Goal: Transaction & Acquisition: Obtain resource

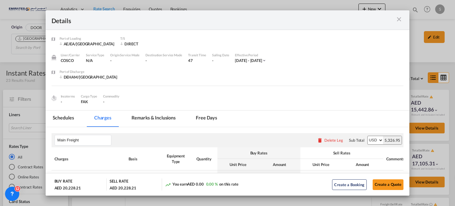
click at [398, 21] on md-icon "icon-close m-3 fg-AAA8AD cursor" at bounding box center [398, 19] width 7 height 7
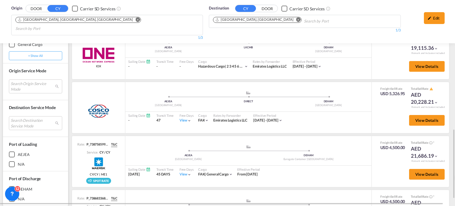
click at [292, 22] on button "Remove" at bounding box center [296, 20] width 9 height 6
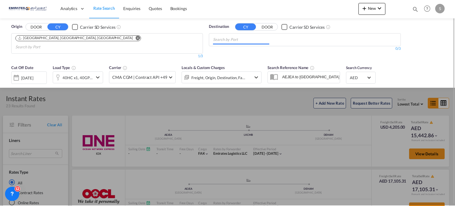
scroll to position [0, 0]
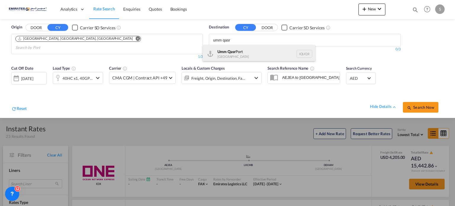
type input "umm qasr"
click at [218, 53] on div "Umm Qasr [GEOGRAPHIC_DATA] [GEOGRAPHIC_DATA]" at bounding box center [258, 54] width 112 height 18
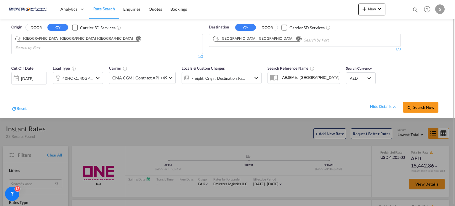
click at [164, 93] on div "Reset hide details Search Now" at bounding box center [227, 104] width 438 height 23
click at [404, 102] on button "Search Now" at bounding box center [421, 107] width 36 height 11
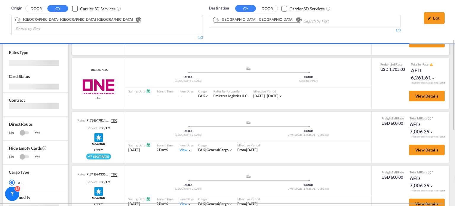
scroll to position [178, 0]
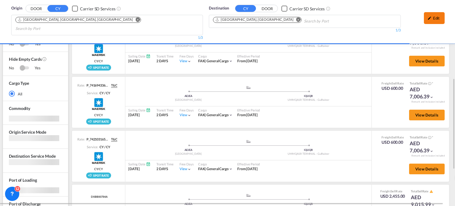
click at [440, 21] on div "Edit" at bounding box center [434, 18] width 21 height 12
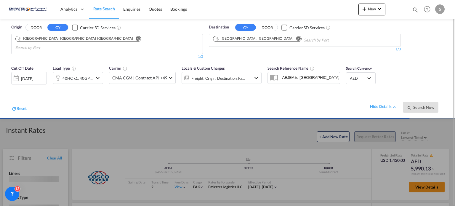
scroll to position [0, 0]
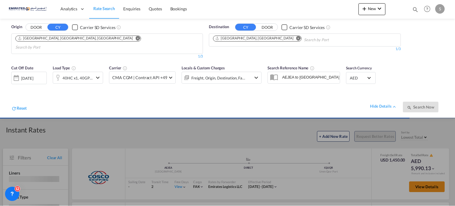
click at [251, 96] on div "hide details Search Now" at bounding box center [235, 104] width 417 height 17
click at [228, 103] on div "hide details Search Now" at bounding box center [235, 104] width 417 height 17
click at [201, 100] on div "hide details Search Now" at bounding box center [235, 104] width 417 height 17
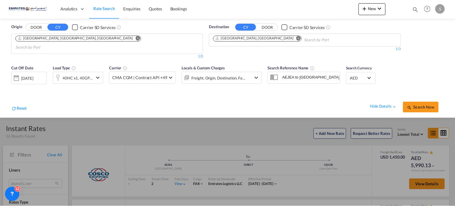
click at [171, 96] on div "hide details Search Now" at bounding box center [235, 104] width 417 height 17
click at [414, 104] on span "Search Now" at bounding box center [420, 106] width 27 height 5
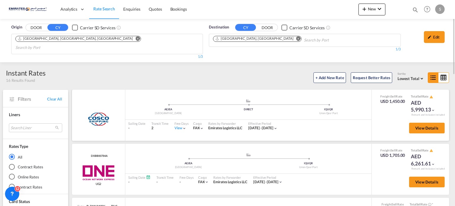
click at [179, 123] on div "Free Days View -" at bounding box center [181, 126] width 20 height 12
click at [179, 126] on div "View" at bounding box center [180, 128] width 12 height 5
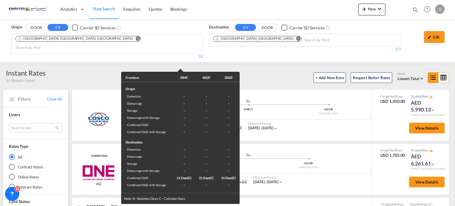
click at [309, 128] on div "Freedays 40HC 40GP 20GP Origin Detention - - - Demurrage - - - Storage - - - De…" at bounding box center [227, 103] width 455 height 206
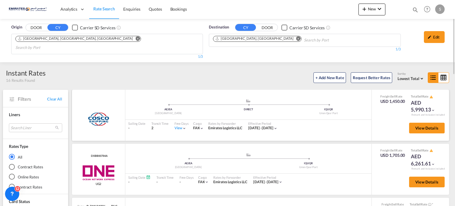
click at [180, 126] on div "View" at bounding box center [180, 128] width 12 height 5
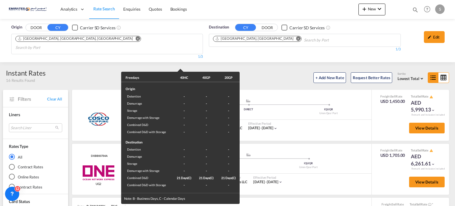
click at [310, 125] on div "Freedays 40HC 40GP 20GP Origin Detention - - - Demurrage - - - Storage - - - De…" at bounding box center [227, 103] width 455 height 206
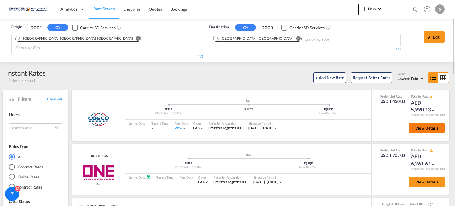
click at [409, 123] on button "View Details" at bounding box center [427, 128] width 36 height 11
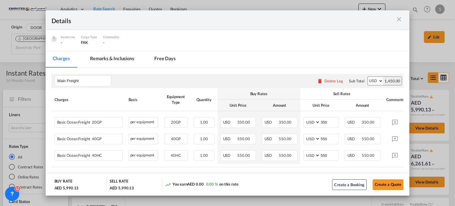
scroll to position [89, 0]
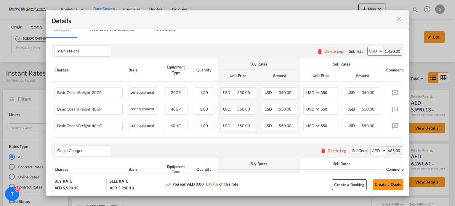
click at [398, 22] on md-icon "icon-close m-3 fg-AAA8AD cursor" at bounding box center [398, 19] width 7 height 7
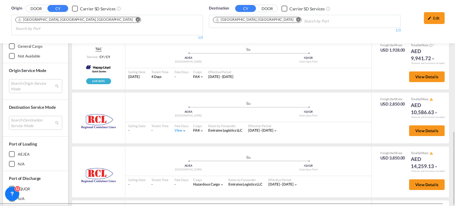
scroll to position [266, 0]
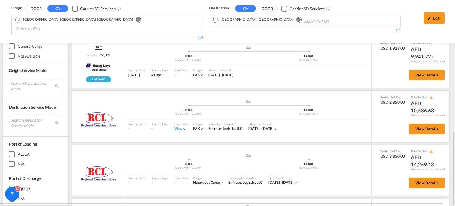
click at [178, 121] on div "Free Days View -" at bounding box center [181, 126] width 20 height 12
click at [177, 126] on div "View" at bounding box center [180, 128] width 12 height 5
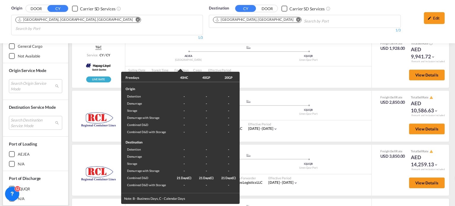
click at [296, 132] on div "Freedays 40HC 40GP 20GP Origin Detention - - - Demurrage - - - Storage - - - De…" at bounding box center [227, 103] width 455 height 206
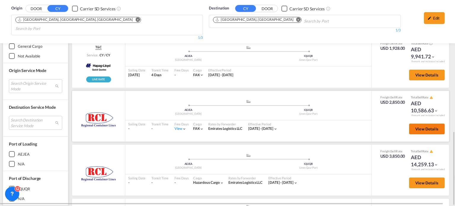
click at [409, 123] on button "View Details" at bounding box center [427, 128] width 36 height 11
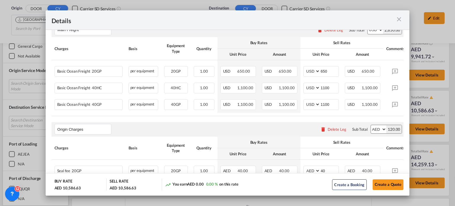
scroll to position [148, 0]
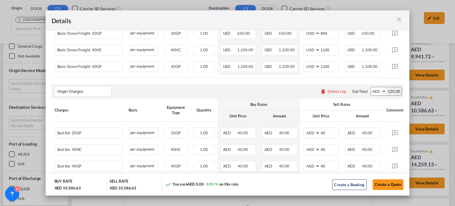
click at [399, 19] on md-icon "icon-close m-3 fg-AAA8AD cursor" at bounding box center [398, 19] width 7 height 7
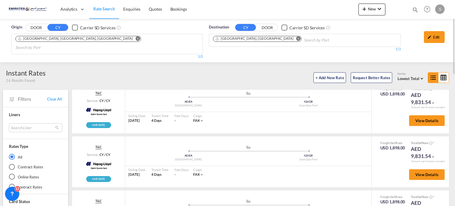
scroll to position [309, 0]
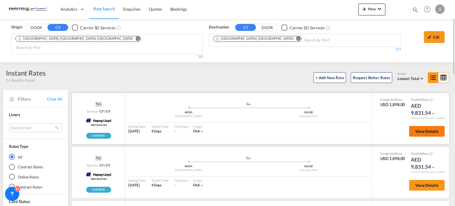
click at [409, 126] on button "View Details" at bounding box center [427, 131] width 36 height 11
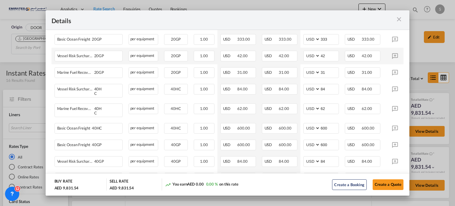
scroll to position [148, 0]
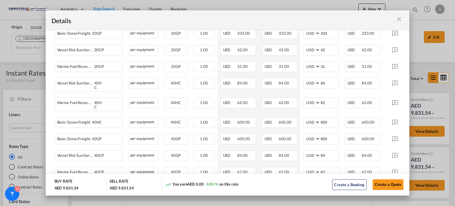
click at [403, 17] on div "Details" at bounding box center [228, 20] width 364 height 20
click at [400, 20] on md-icon "icon-close m-3 fg-AAA8AD cursor" at bounding box center [398, 19] width 7 height 7
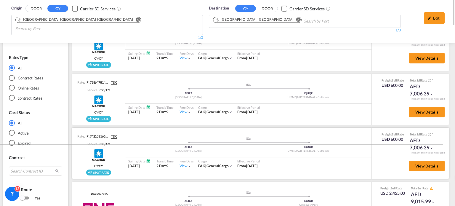
scroll to position [0, 0]
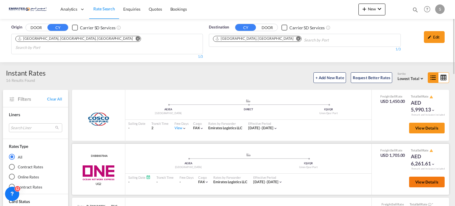
click at [422, 179] on span "View Details" at bounding box center [426, 181] width 23 height 5
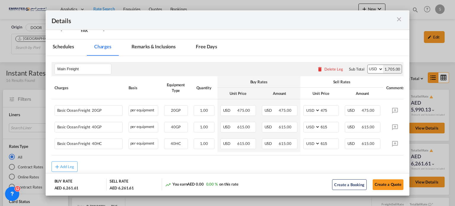
scroll to position [83, 0]
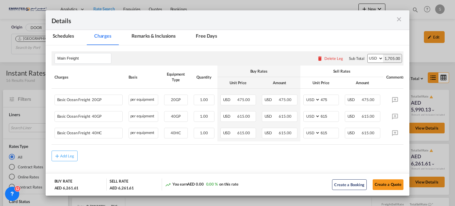
click at [400, 17] on md-icon "icon-close m-3 fg-AAA8AD cursor" at bounding box center [398, 19] width 7 height 7
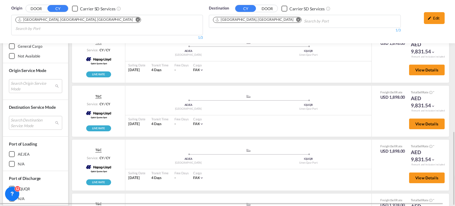
scroll to position [59, 0]
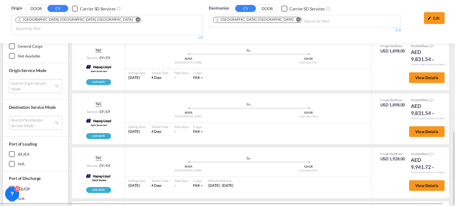
click at [296, 19] on md-icon "Remove" at bounding box center [298, 19] width 4 height 4
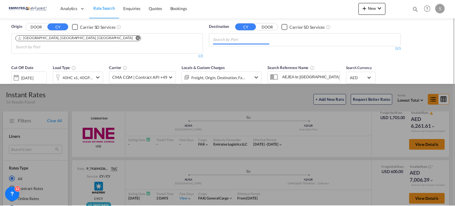
scroll to position [0, 0]
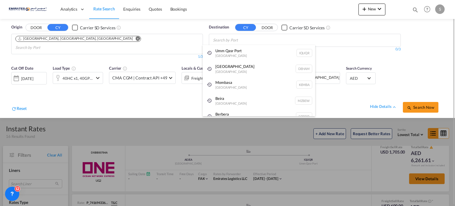
type input "J"
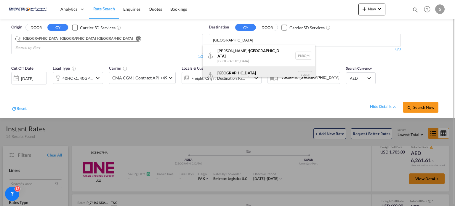
type input "[GEOGRAPHIC_DATA]"
click at [219, 70] on div "Karachi [GEOGRAPHIC_DATA] PKKHI" at bounding box center [258, 75] width 112 height 18
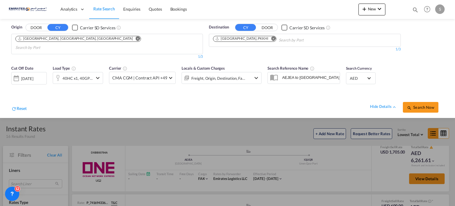
click at [416, 105] on span "Search Now" at bounding box center [420, 107] width 27 height 5
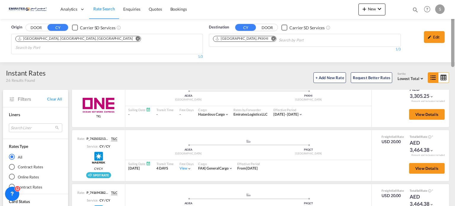
scroll to position [196, 0]
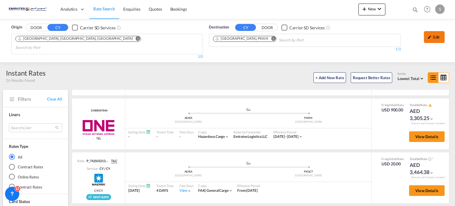
click at [432, 37] on div "Edit" at bounding box center [434, 37] width 21 height 12
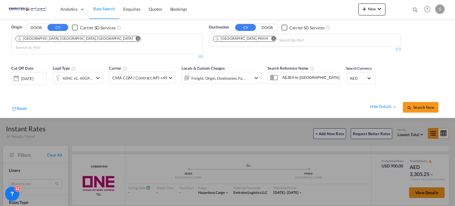
click at [32, 76] on div "[DATE]" at bounding box center [27, 78] width 12 height 5
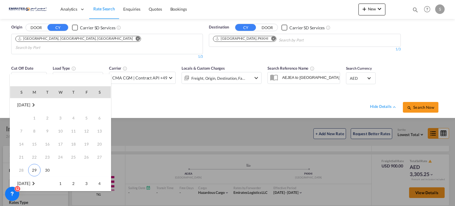
scroll to position [78, 0]
click at [87, 160] on span "31" at bounding box center [87, 157] width 12 height 12
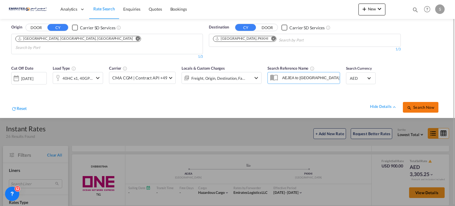
click at [406, 102] on button "Search Now" at bounding box center [421, 107] width 36 height 11
